Goal: Communication & Community: Ask a question

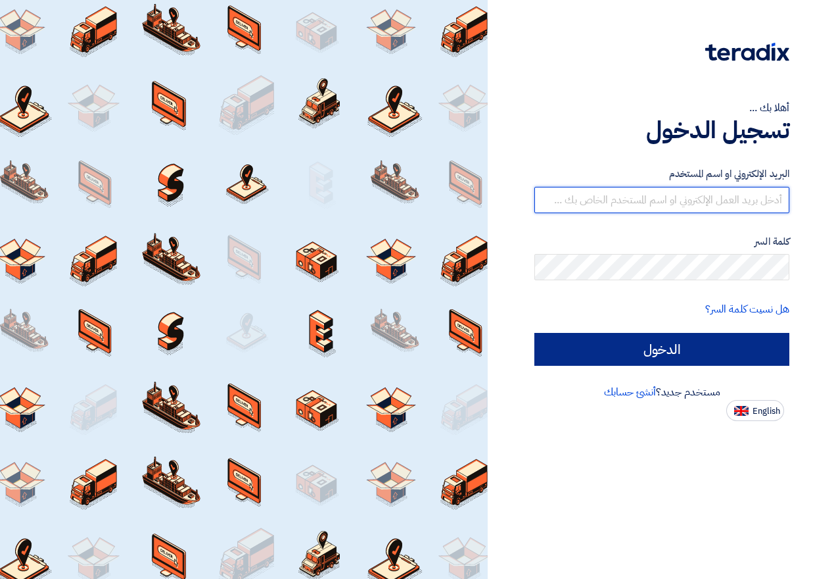
type input "[EMAIL_ADDRESS][DOMAIN_NAME]"
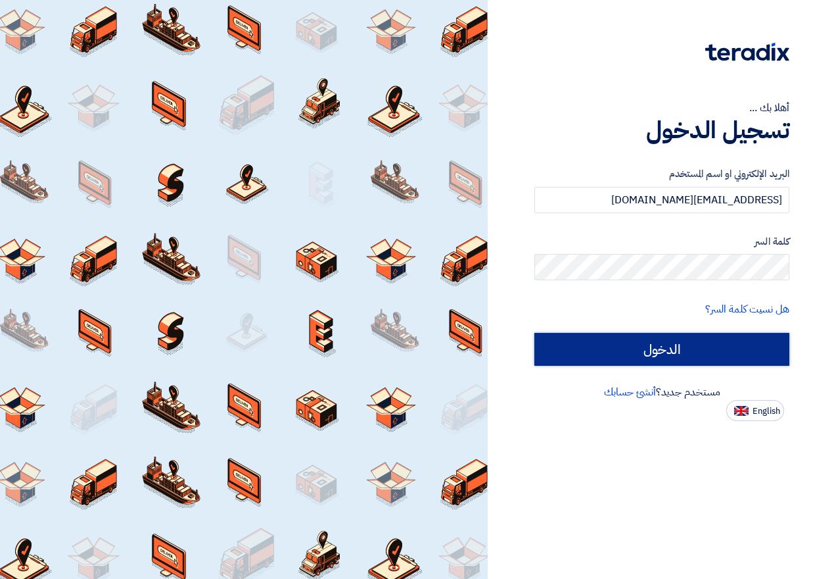
click at [619, 339] on input "الدخول" at bounding box center [661, 349] width 255 height 33
type input "Sign in"
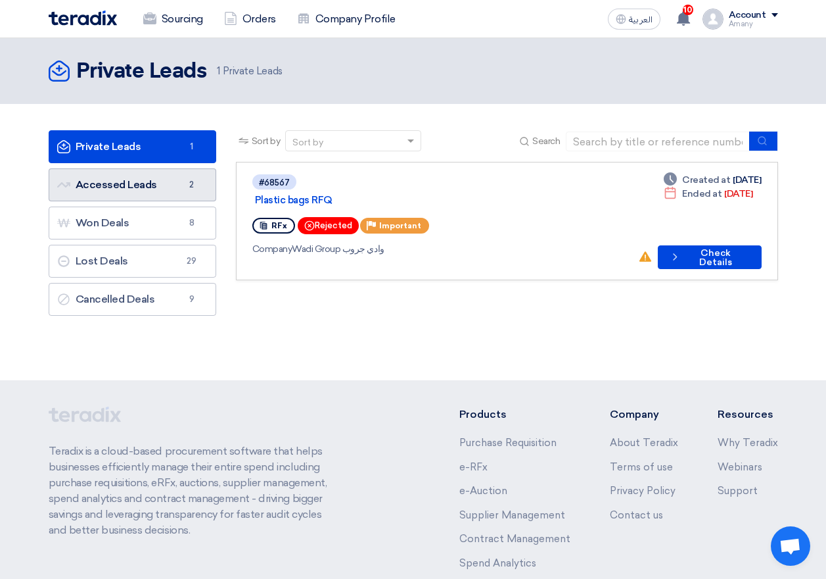
click at [175, 191] on link "Accessed Leads Accessed Leads 2" at bounding box center [133, 184] width 168 height 33
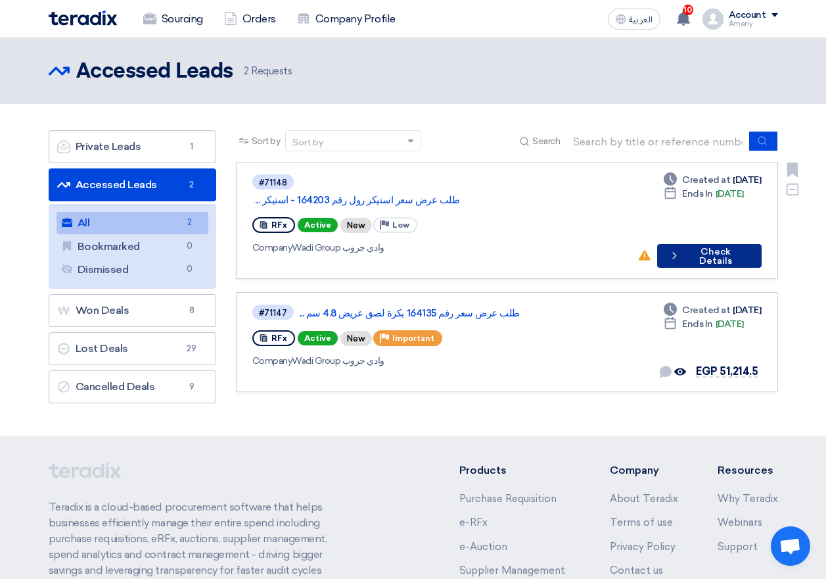
click at [744, 244] on button "Check details Check Details" at bounding box center [709, 256] width 105 height 24
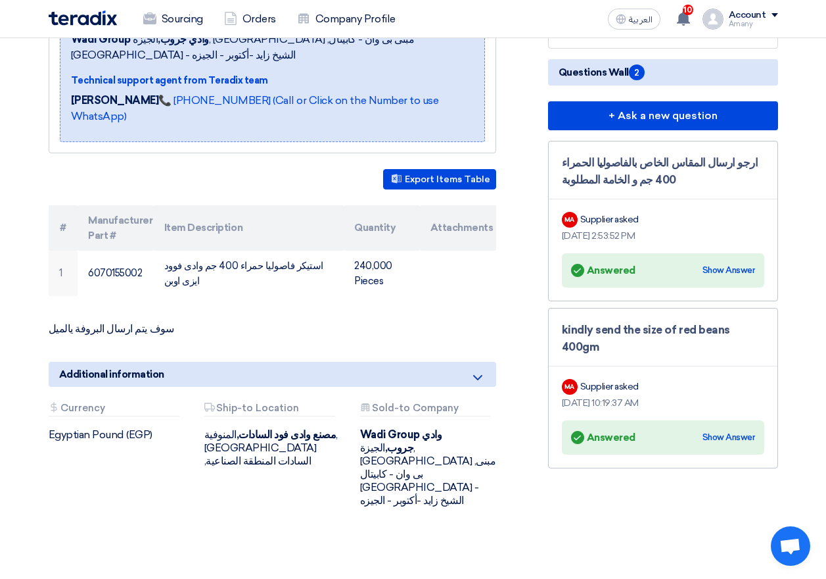
scroll to position [329, 0]
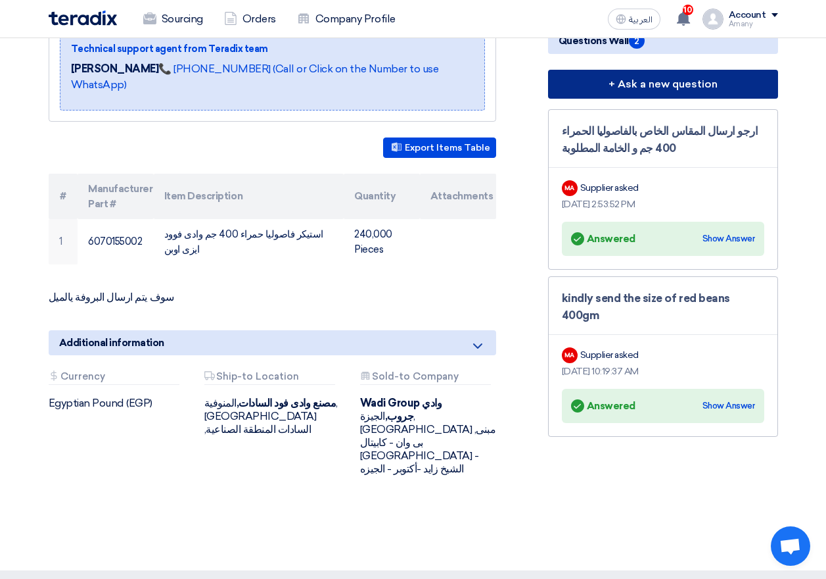
click at [678, 89] on button "+ Ask a new question" at bounding box center [663, 84] width 230 height 29
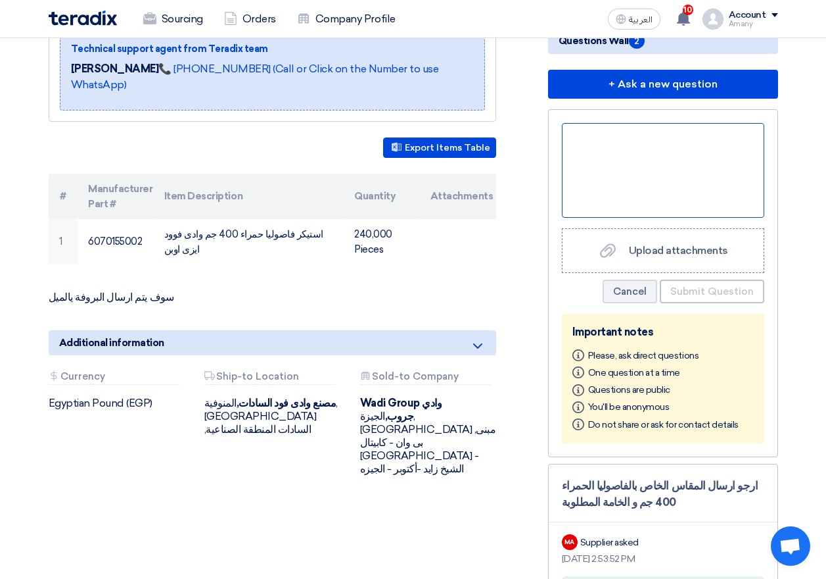
click at [660, 170] on div at bounding box center [663, 170] width 202 height 95
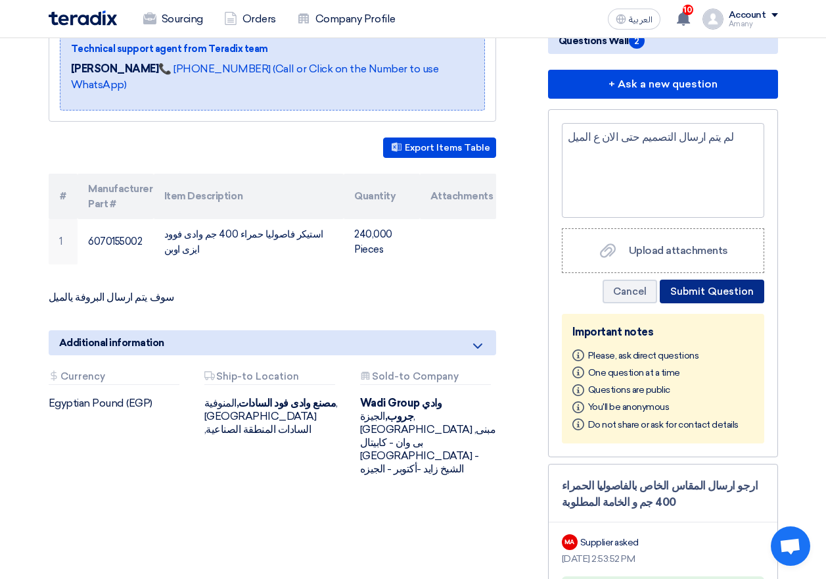
click at [688, 291] on button "Submit Question" at bounding box center [712, 291] width 105 height 24
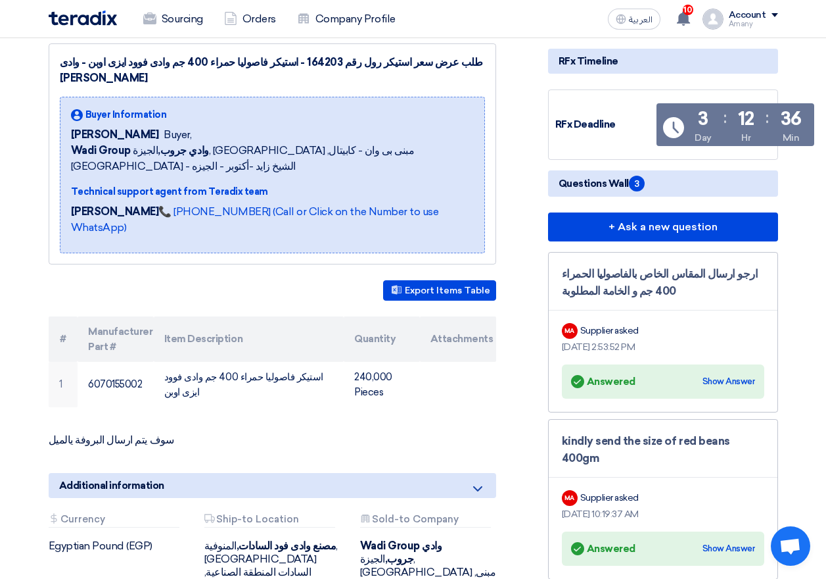
scroll to position [263, 0]
